Goal: Go to known website

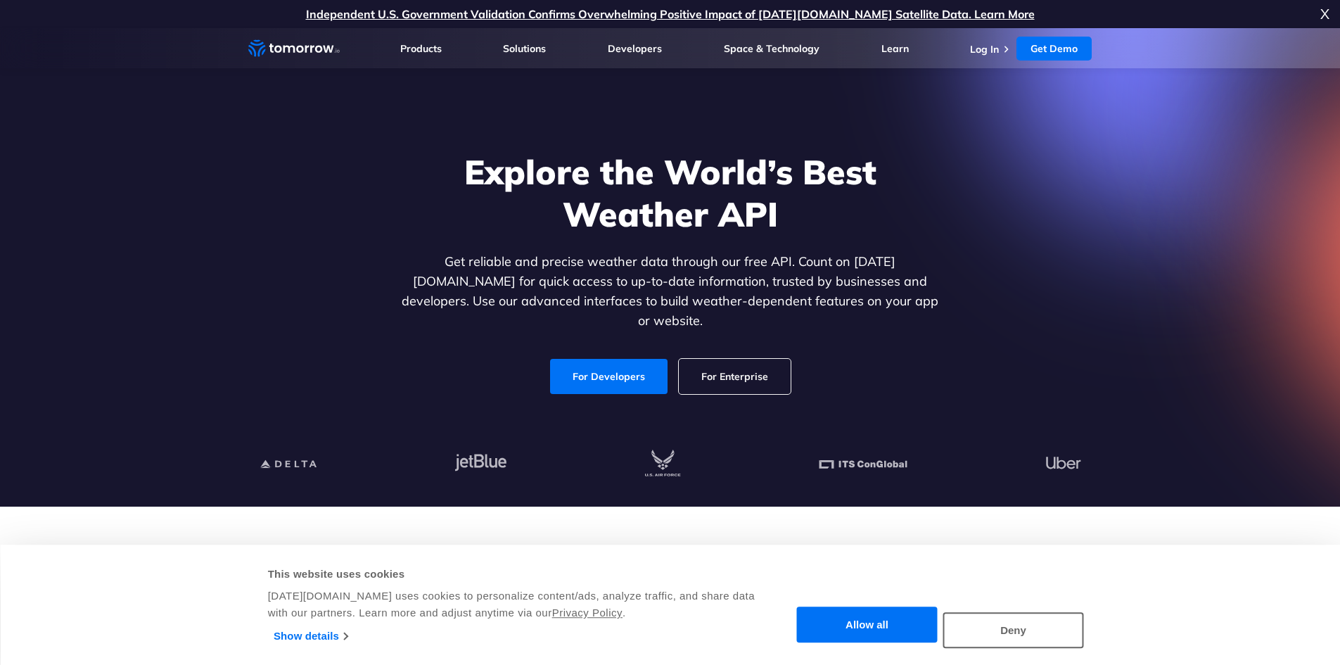
click at [1327, 9] on span "X" at bounding box center [1324, 14] width 9 height 28
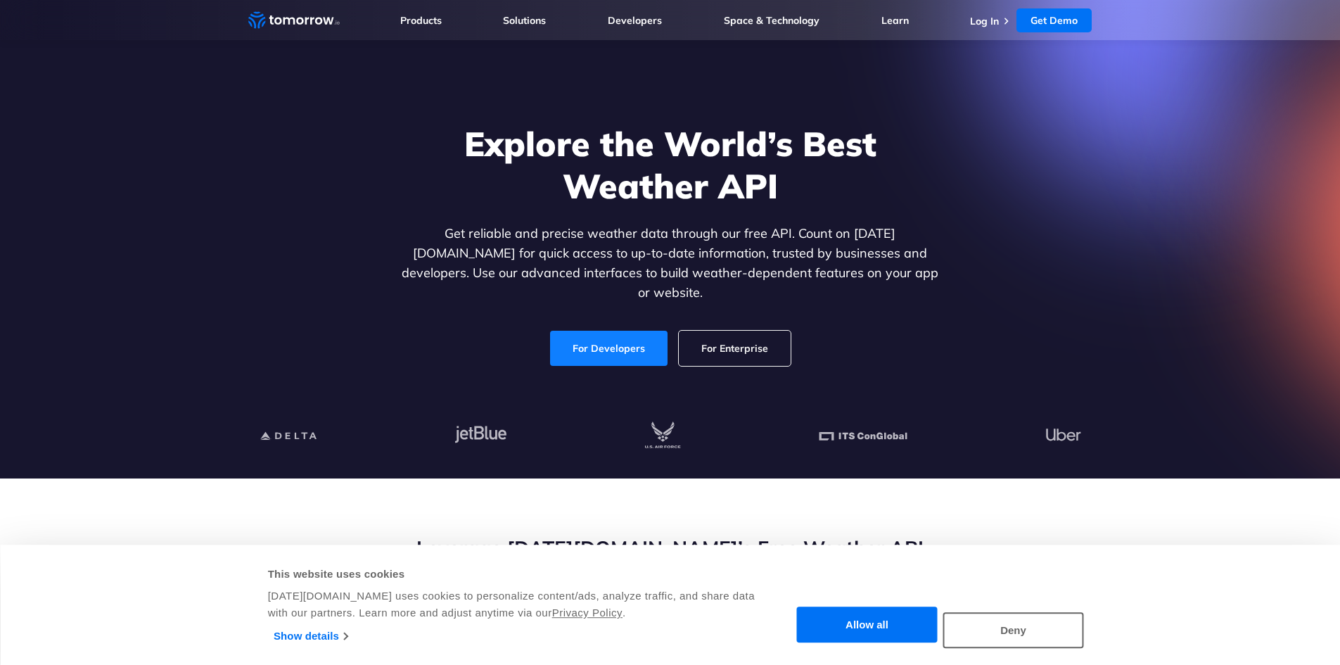
click at [607, 331] on link "For Developers" at bounding box center [608, 348] width 117 height 35
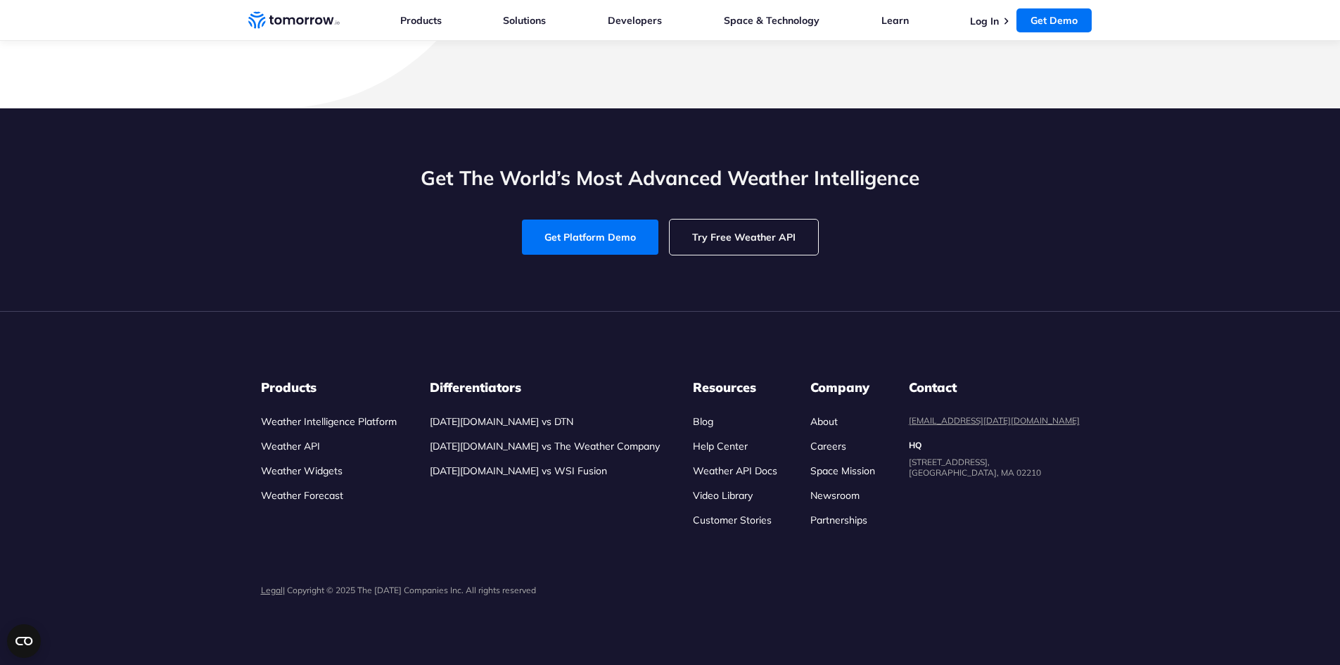
scroll to position [5066, 0]
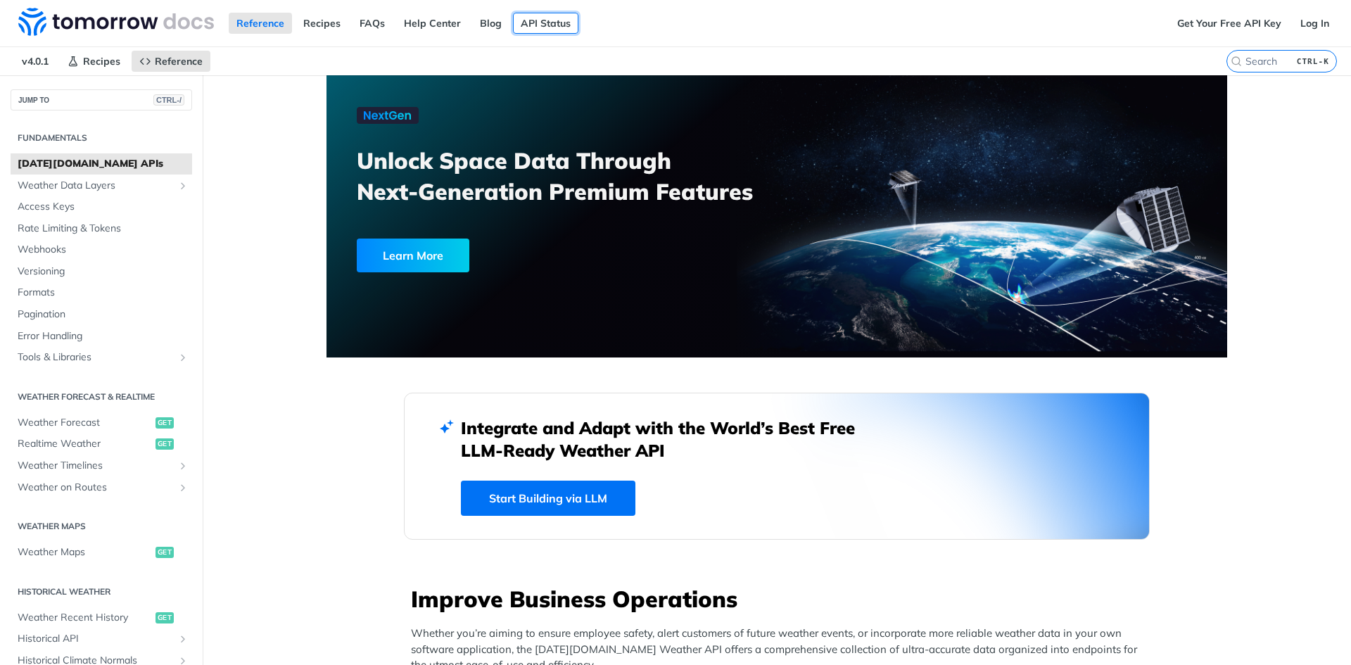
click at [537, 23] on link "API Status" at bounding box center [545, 23] width 65 height 21
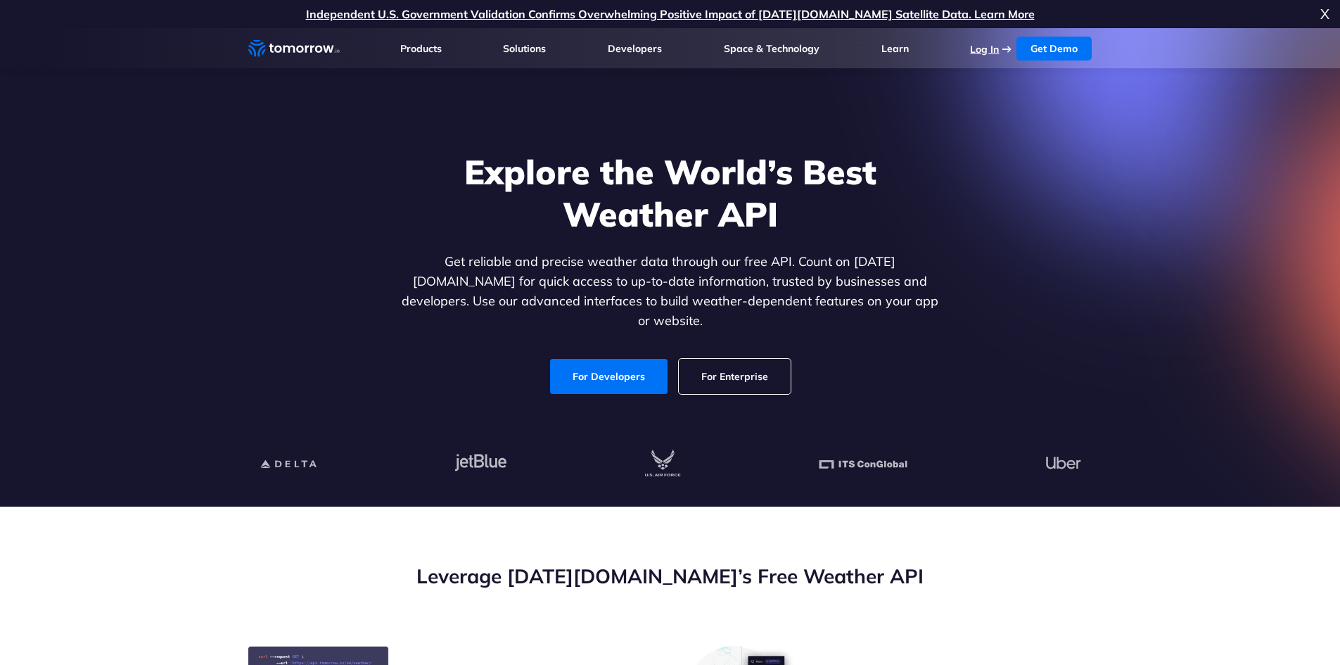
click at [985, 44] on link "Log In" at bounding box center [984, 49] width 29 height 13
